Goal: Information Seeking & Learning: Compare options

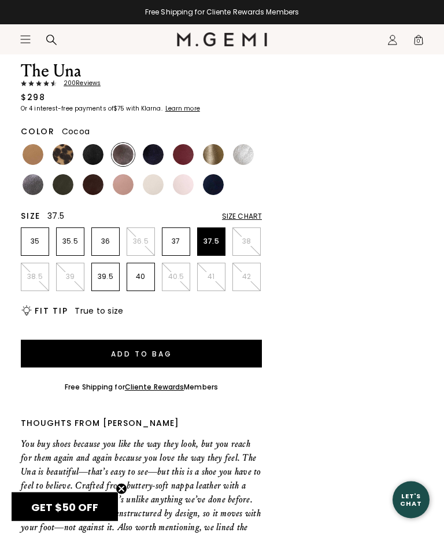
scroll to position [450, 0]
click at [30, 189] on img at bounding box center [33, 184] width 21 height 21
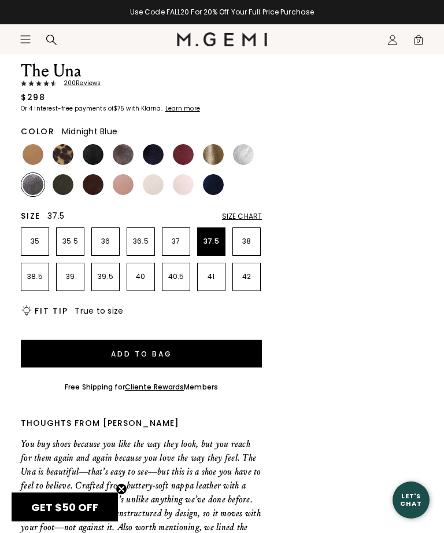
click at [157, 154] on img at bounding box center [153, 154] width 21 height 21
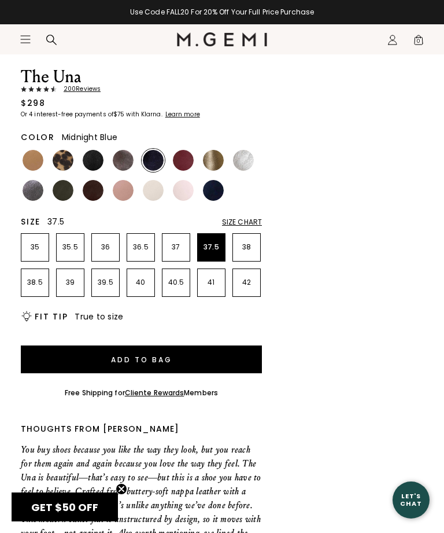
click at [187, 159] on img at bounding box center [183, 160] width 21 height 21
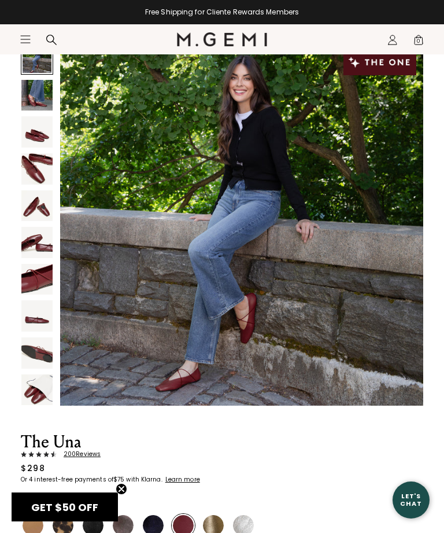
scroll to position [84, 0]
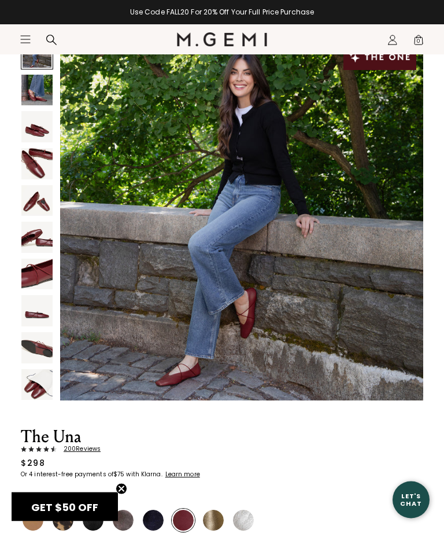
click at [49, 98] on img at bounding box center [36, 90] width 31 height 31
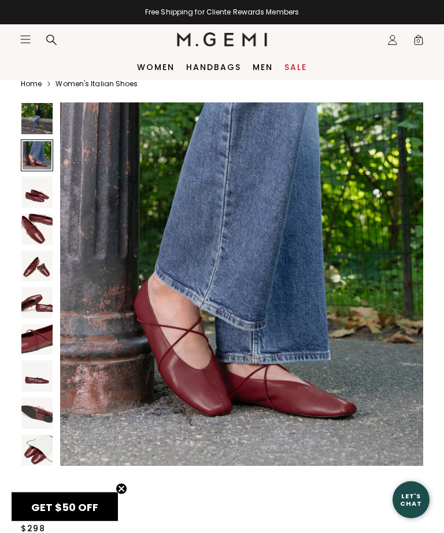
scroll to position [19, 0]
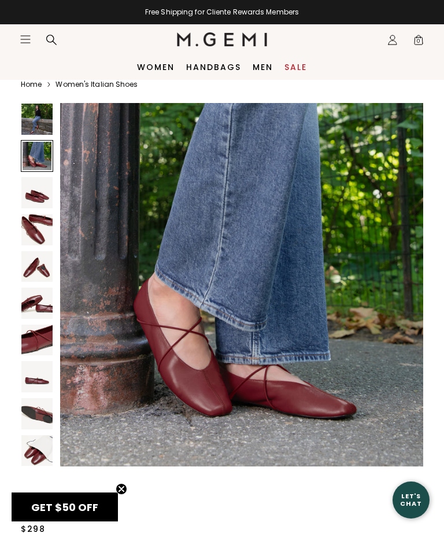
click at [45, 117] on img at bounding box center [36, 119] width 31 height 31
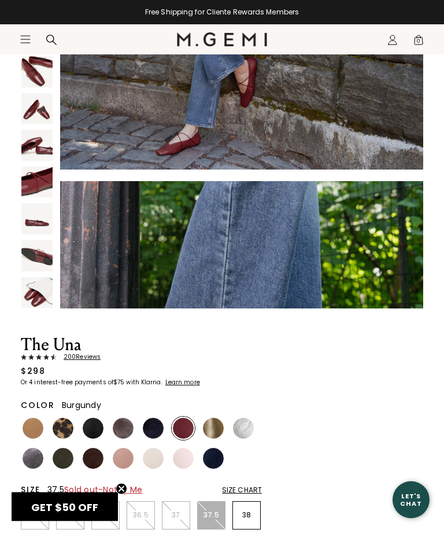
scroll to position [176, 0]
click at [214, 432] on img at bounding box center [213, 428] width 21 height 21
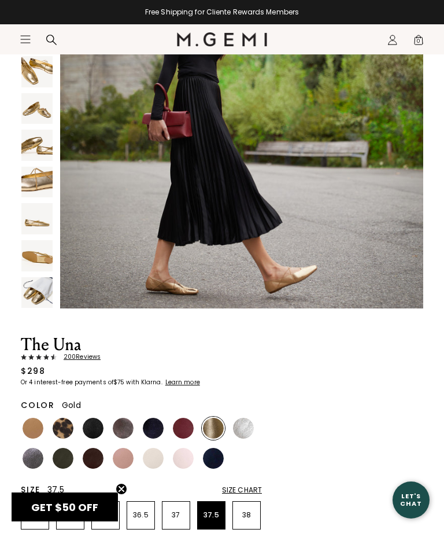
click at [246, 431] on img at bounding box center [243, 428] width 21 height 21
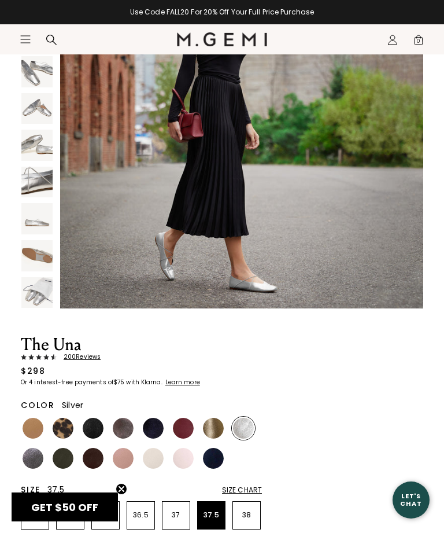
click at [38, 460] on img at bounding box center [33, 458] width 21 height 21
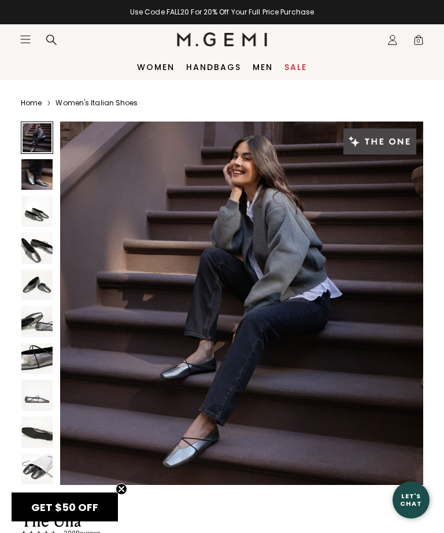
click at [41, 172] on img at bounding box center [36, 174] width 31 height 31
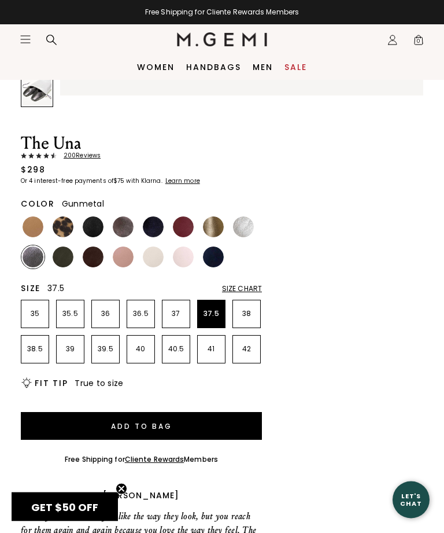
scroll to position [378, 0]
click at [127, 222] on img at bounding box center [123, 226] width 21 height 21
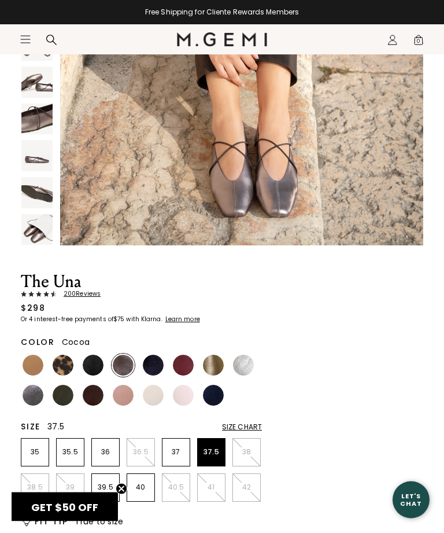
scroll to position [240, 0]
click at [34, 398] on img at bounding box center [33, 395] width 21 height 21
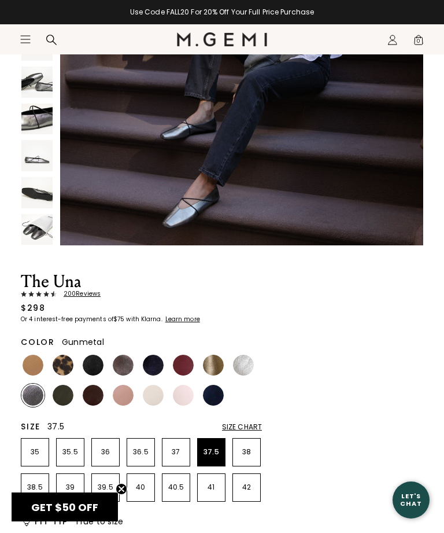
click at [157, 363] on img at bounding box center [153, 365] width 21 height 21
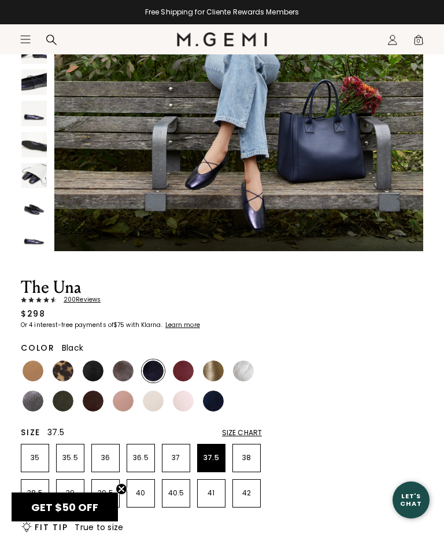
click at [95, 368] on img at bounding box center [93, 371] width 21 height 21
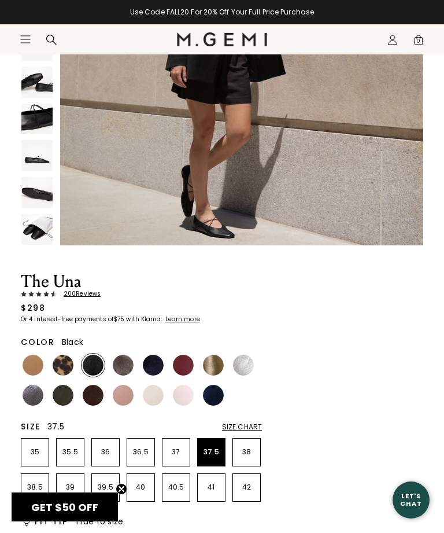
click at [30, 365] on img at bounding box center [33, 365] width 21 height 21
